Goal: Information Seeking & Learning: Learn about a topic

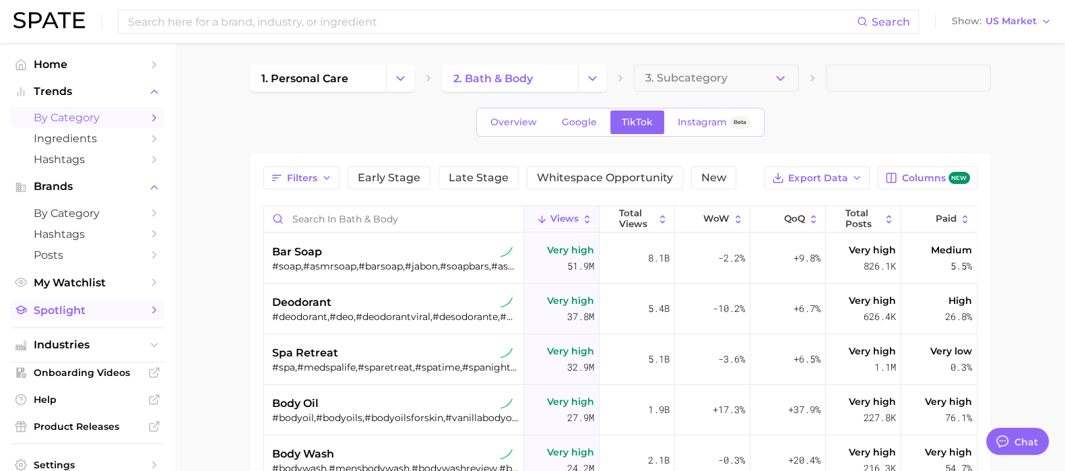
click at [85, 315] on span "Spotlight" at bounding box center [88, 310] width 108 height 13
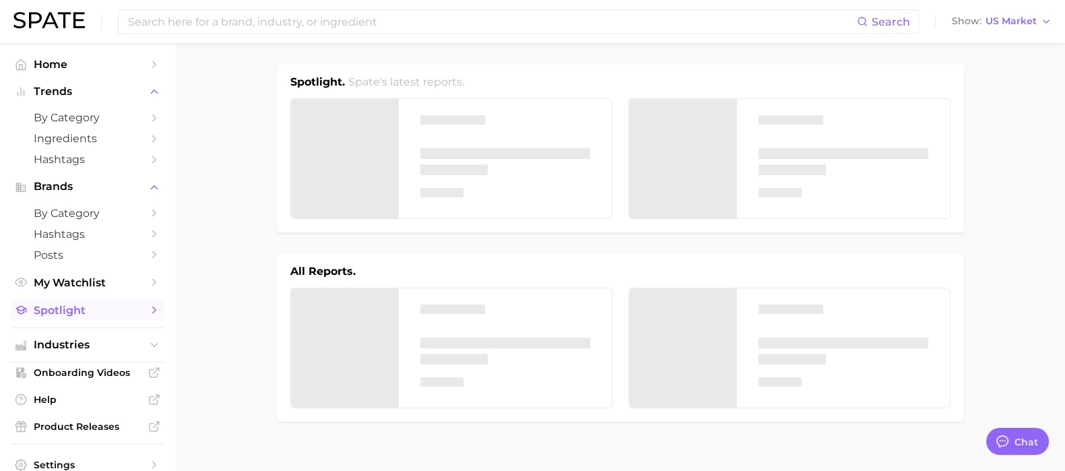
type textarea "x"
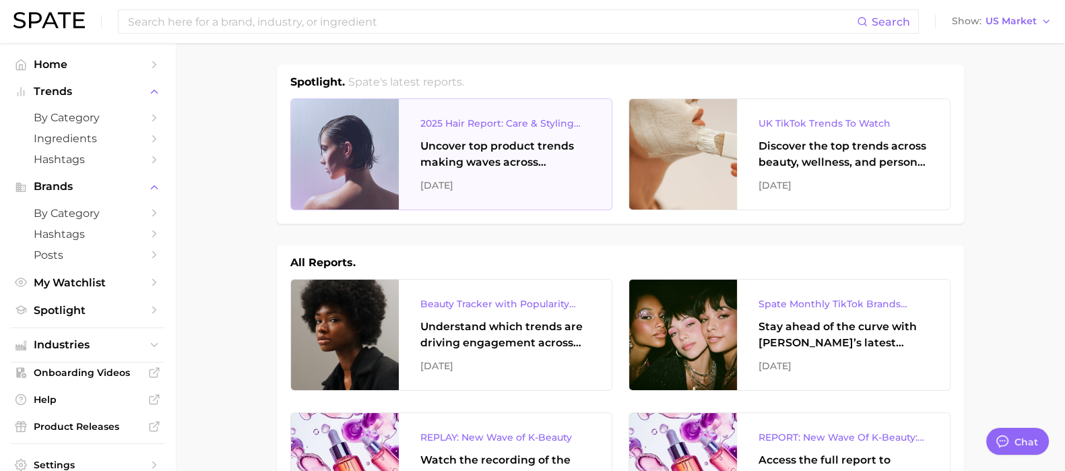
click at [496, 160] on div "Uncover top product trends making waves across platforms — along with key insig…" at bounding box center [505, 154] width 170 height 32
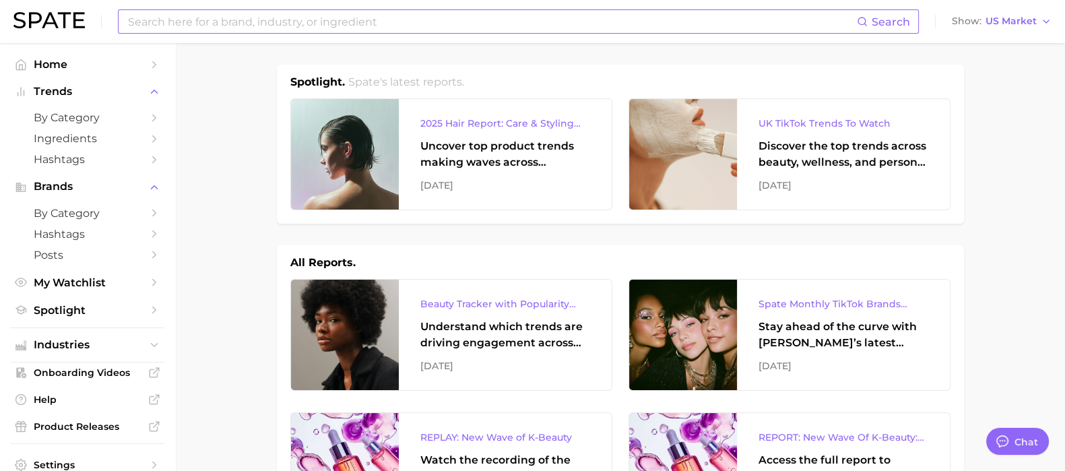
click at [257, 20] on input at bounding box center [492, 21] width 730 height 23
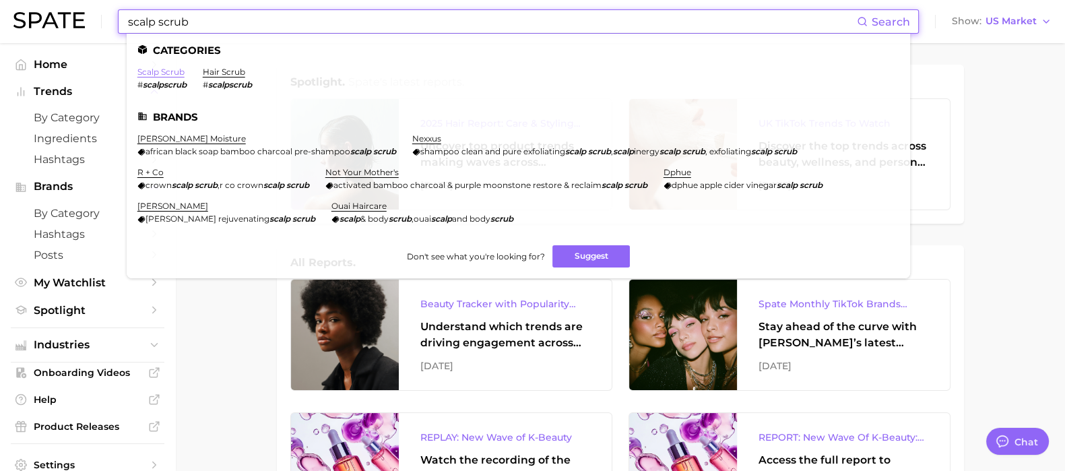
type input "scalp scrub"
click at [172, 74] on link "scalp scrub" at bounding box center [160, 72] width 47 height 10
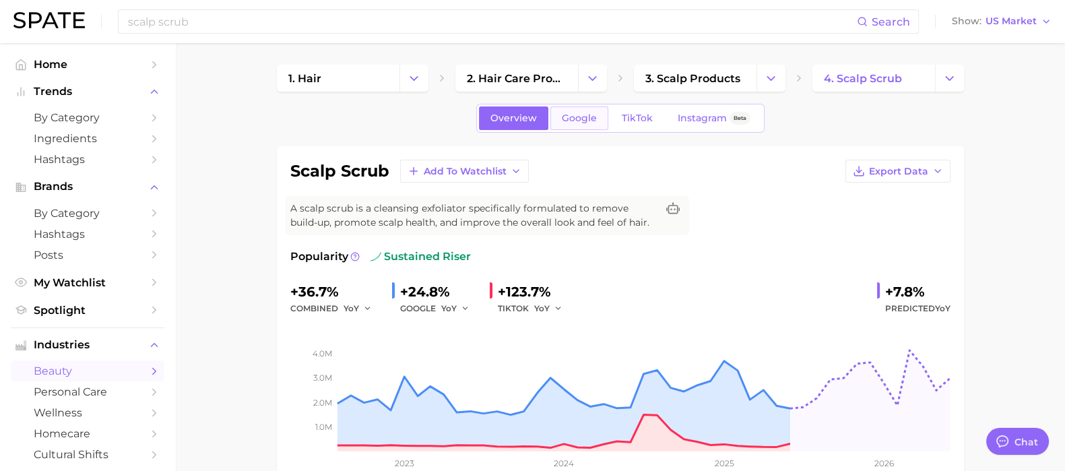
click at [589, 119] on span "Google" at bounding box center [579, 117] width 35 height 11
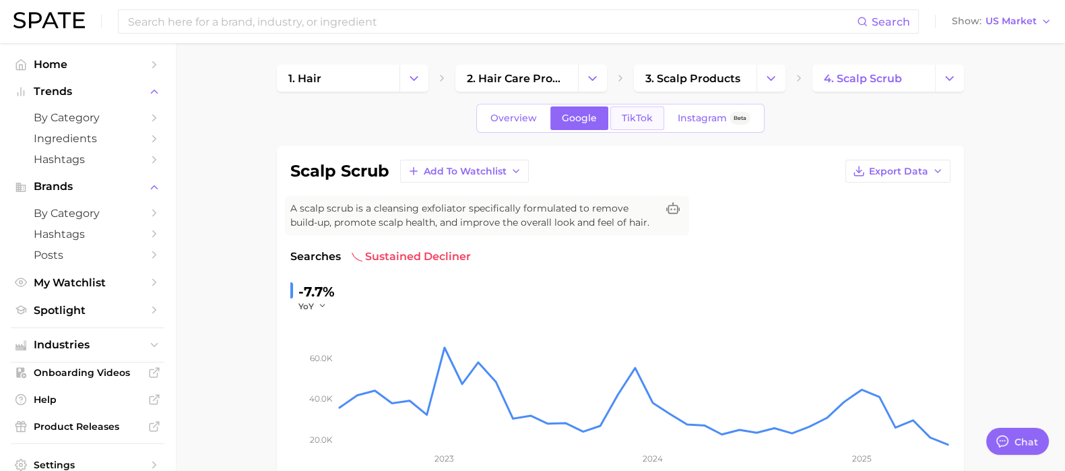
click at [637, 120] on span "TikTok" at bounding box center [637, 117] width 31 height 11
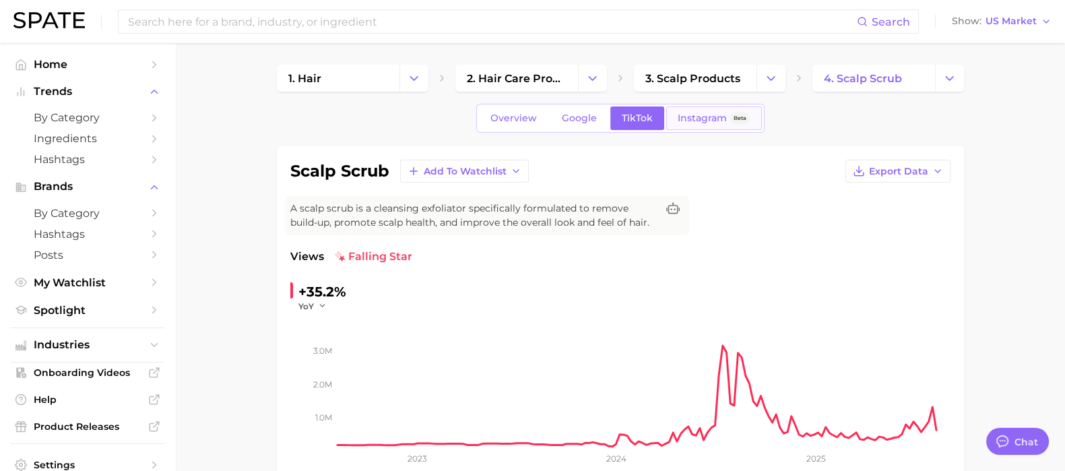
click at [695, 120] on span "Instagram" at bounding box center [702, 117] width 49 height 11
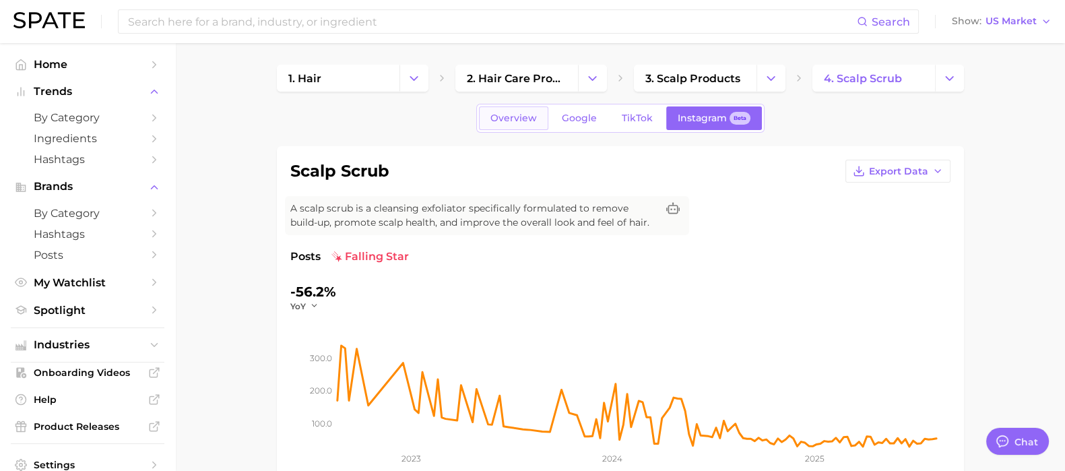
click at [509, 119] on span "Overview" at bounding box center [513, 117] width 46 height 11
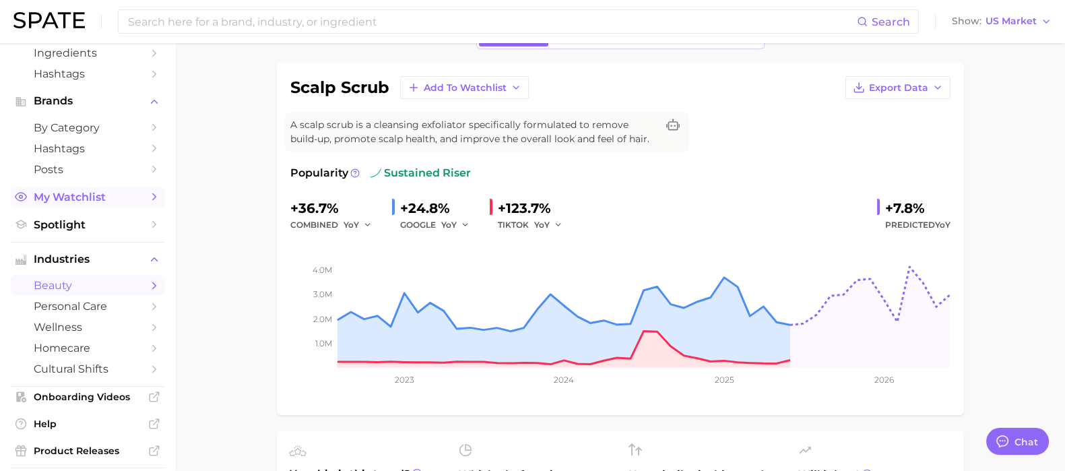
scroll to position [168, 0]
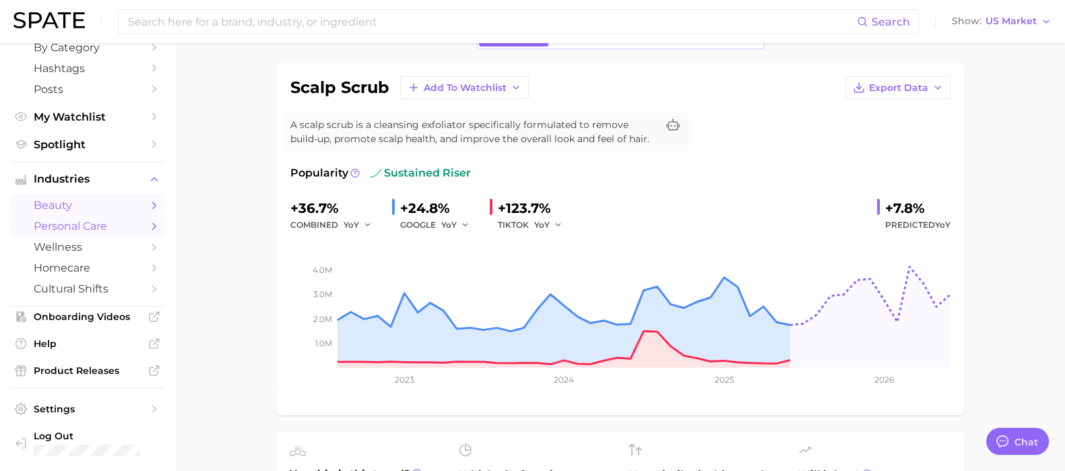
click at [94, 232] on span "personal care" at bounding box center [88, 226] width 108 height 13
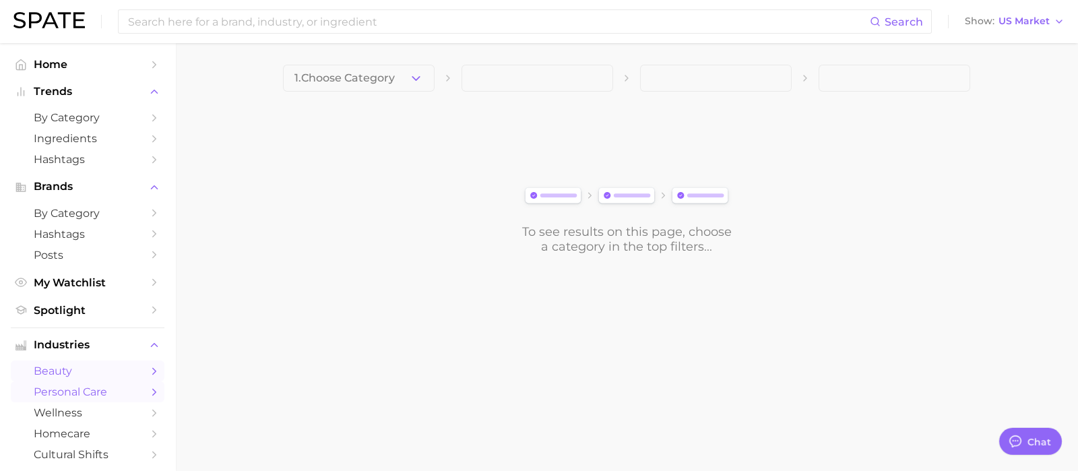
click at [88, 377] on span "beauty" at bounding box center [88, 370] width 108 height 13
click at [101, 257] on span "Posts" at bounding box center [88, 255] width 108 height 13
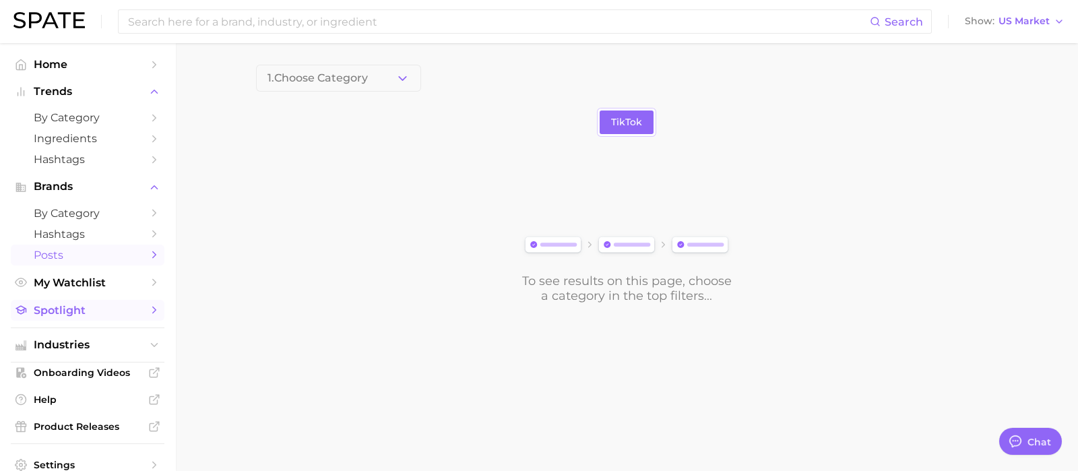
click at [104, 311] on span "Spotlight" at bounding box center [88, 310] width 108 height 13
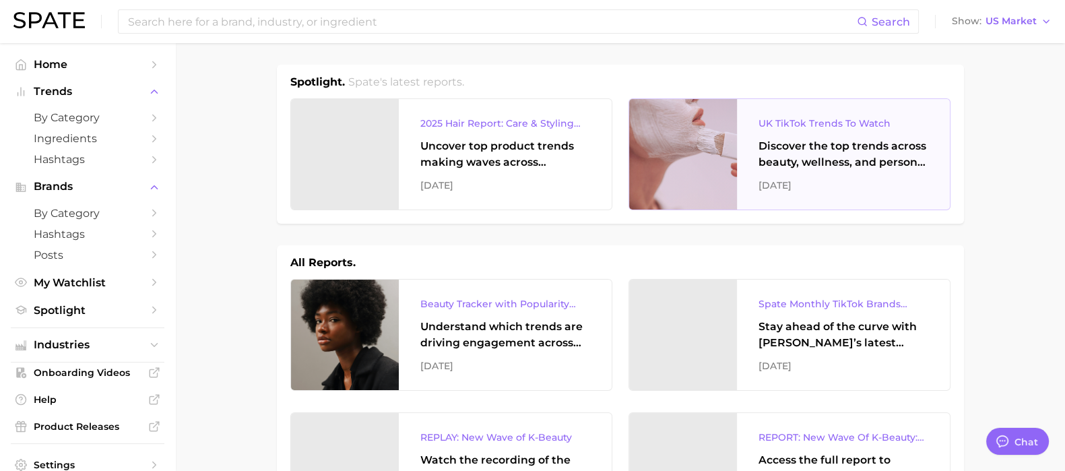
click at [859, 135] on div "UK TikTok Trends To Watch Discover the top trends across beauty, wellness, and …" at bounding box center [843, 154] width 213 height 110
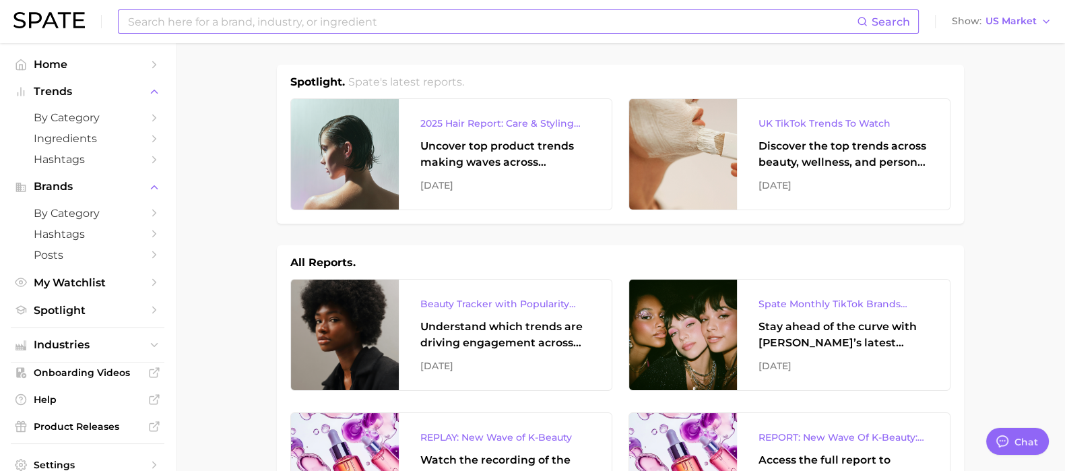
click at [283, 27] on input at bounding box center [492, 21] width 730 height 23
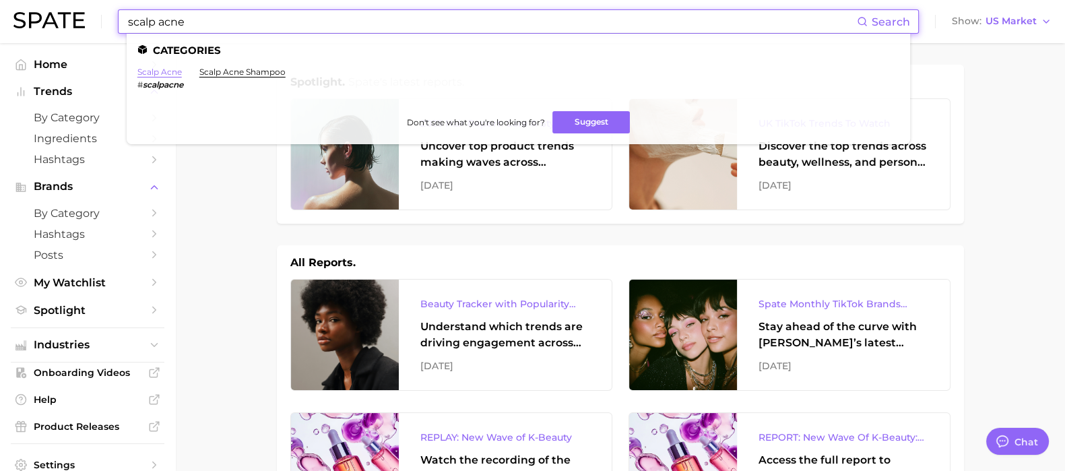
type input "scalp acne"
click at [152, 72] on link "scalp acne" at bounding box center [159, 72] width 44 height 10
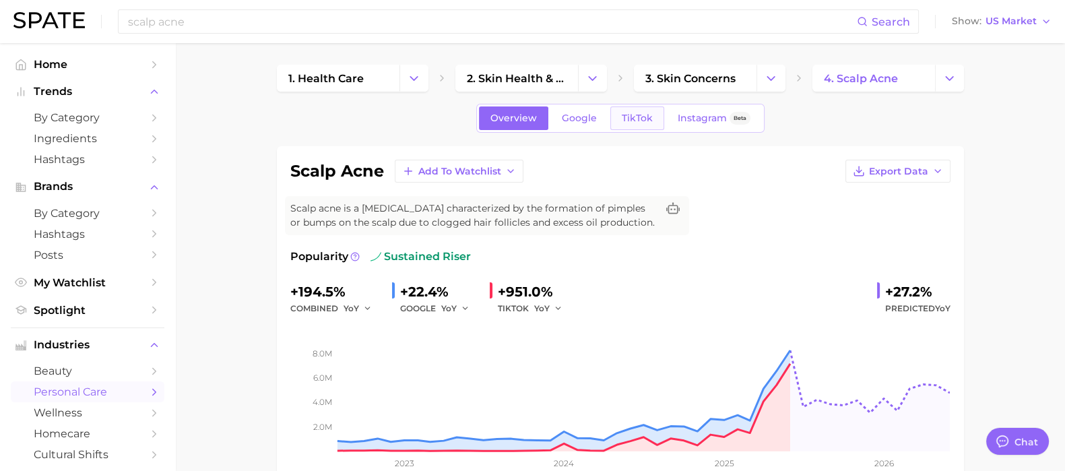
click at [643, 116] on span "TikTok" at bounding box center [637, 117] width 31 height 11
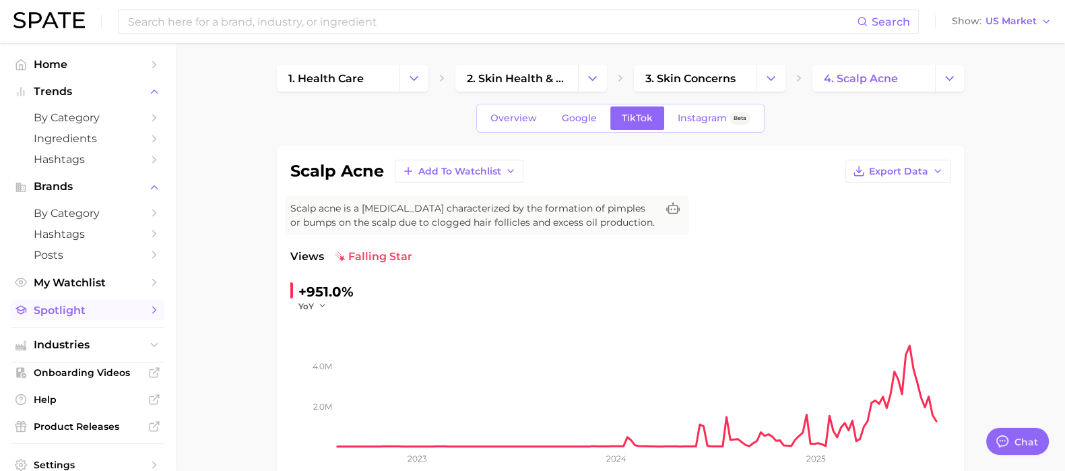
click at [106, 317] on span "Spotlight" at bounding box center [88, 310] width 108 height 13
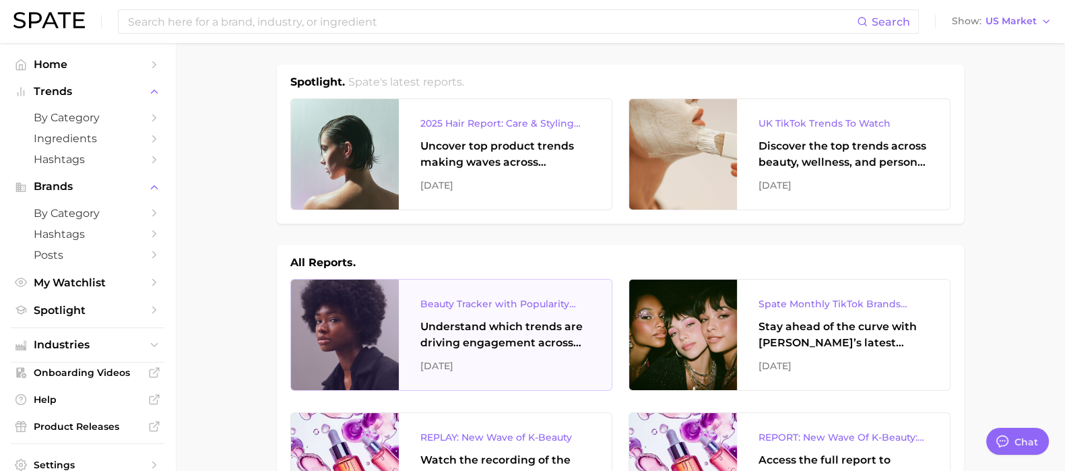
click at [455, 338] on div "Understand which trends are driving engagement across platforms in the skin, ha…" at bounding box center [505, 335] width 170 height 32
click at [477, 328] on div "Understand which trends are driving engagement across platforms in the skin, ha…" at bounding box center [505, 335] width 170 height 32
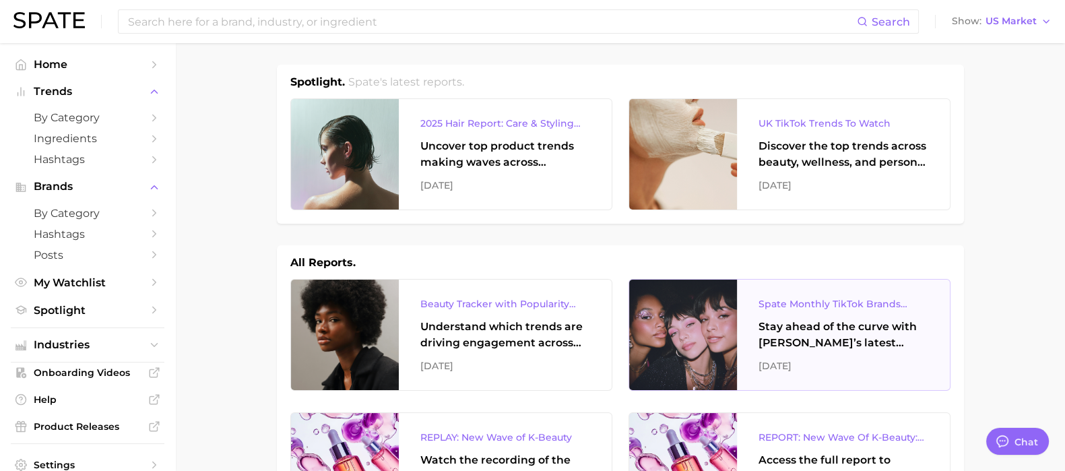
click at [792, 329] on div "Stay ahead of the curve with [PERSON_NAME]’s latest monthly tracker, spotlighti…" at bounding box center [843, 335] width 170 height 32
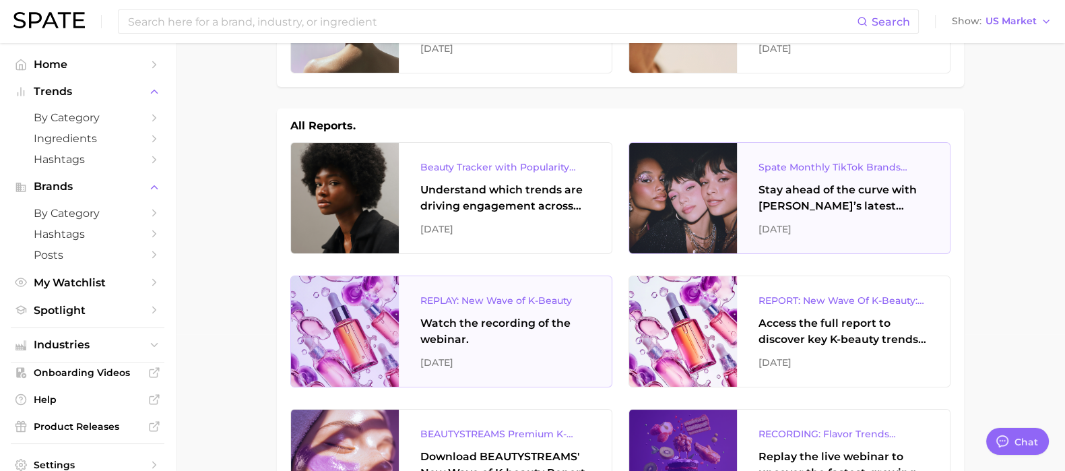
scroll to position [253, 0]
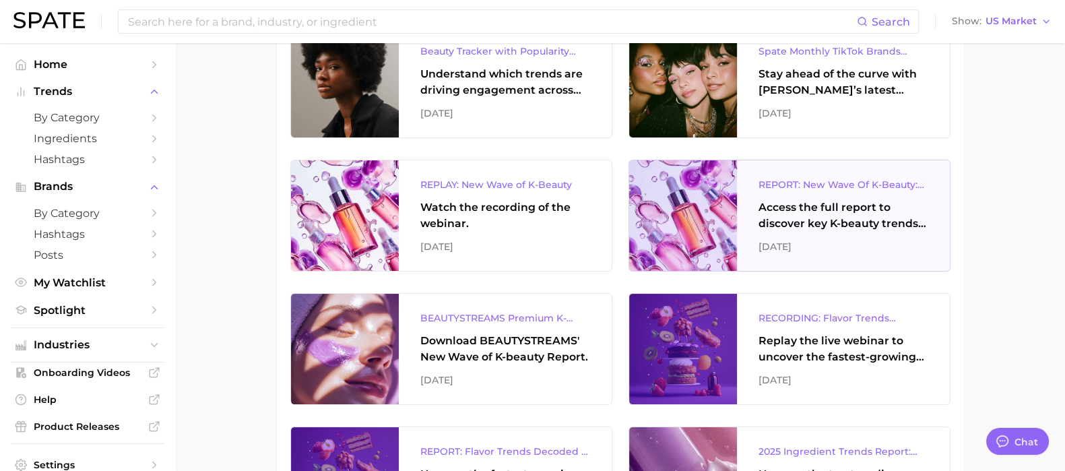
click at [847, 214] on div "Access the full report to discover key K-beauty trends influencing [DATE] beaut…" at bounding box center [843, 215] width 170 height 32
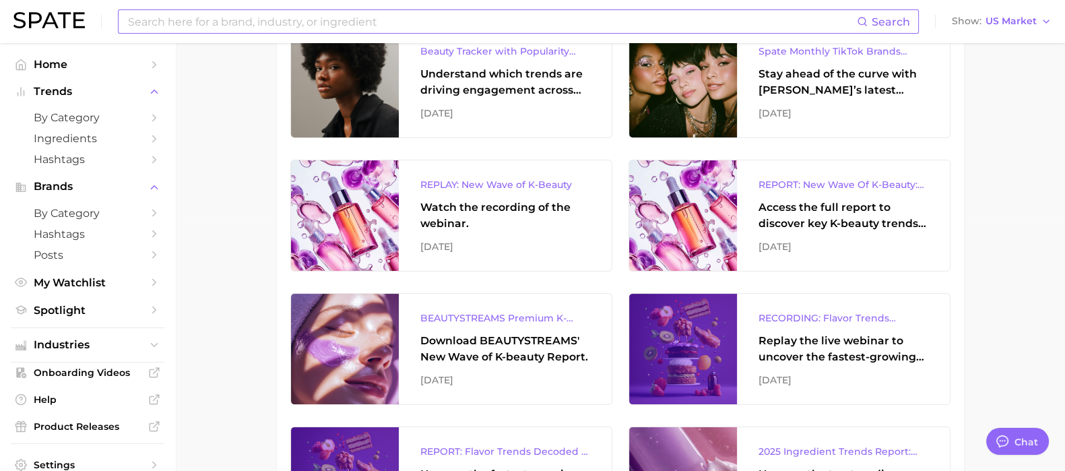
click at [158, 18] on input at bounding box center [492, 21] width 730 height 23
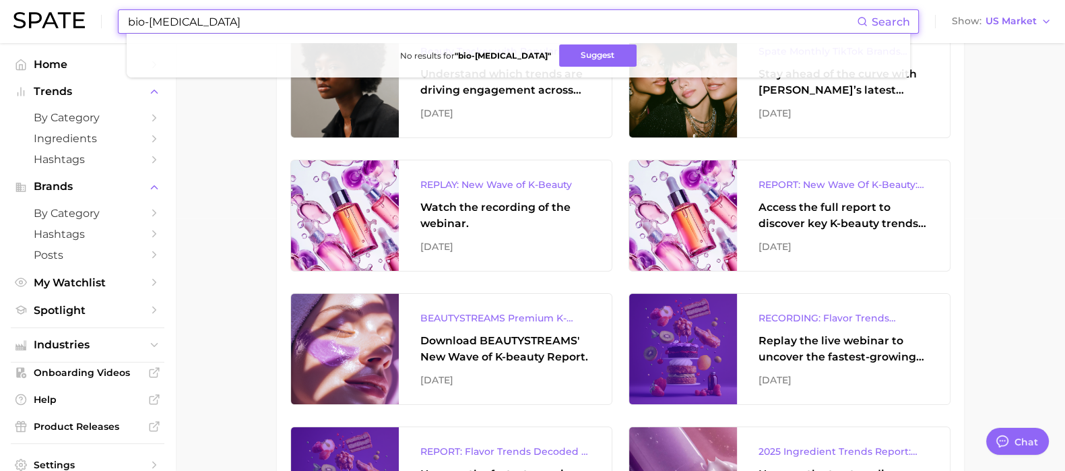
click at [122, 32] on div "bio-[MEDICAL_DATA] Search No results for " bio-[MEDICAL_DATA] " Suggest" at bounding box center [518, 21] width 801 height 24
type input "bio-[MEDICAL_DATA]"
